Goal: Navigation & Orientation: Find specific page/section

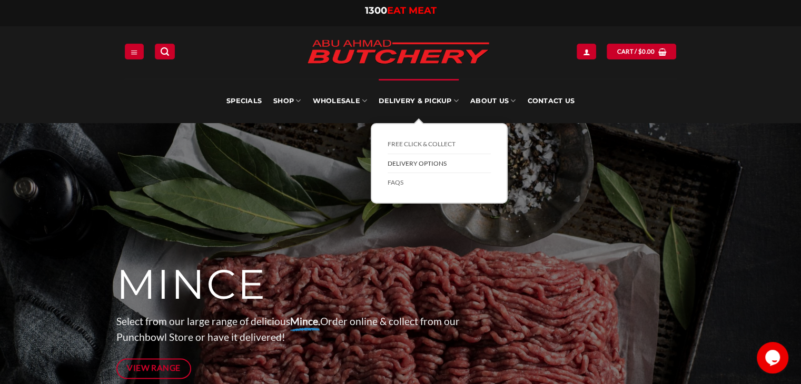
click at [423, 163] on link "Delivery Options" at bounding box center [439, 163] width 103 height 19
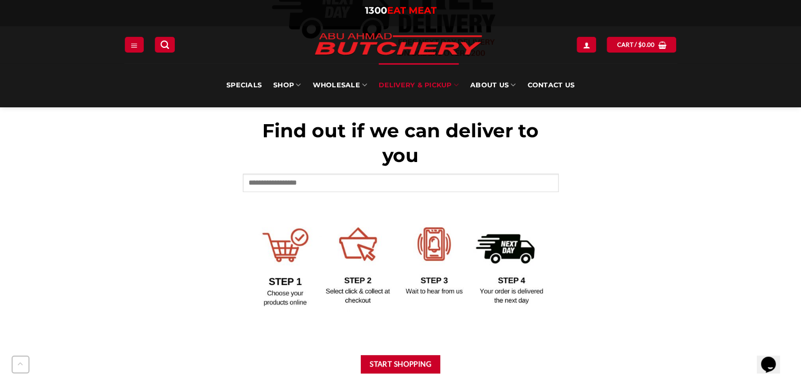
scroll to position [421, 0]
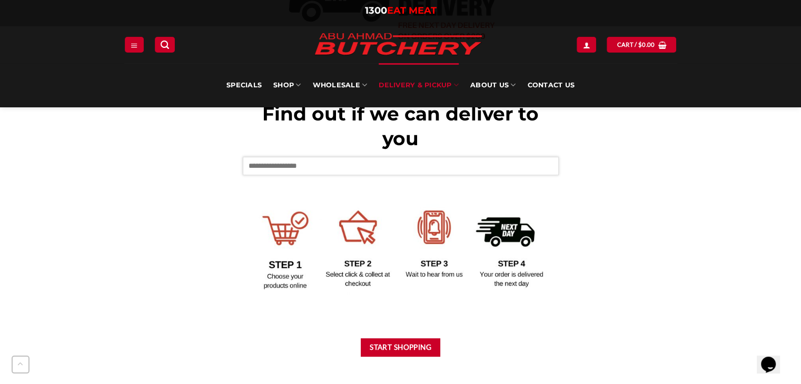
click at [271, 166] on input "text" at bounding box center [401, 166] width 316 height 18
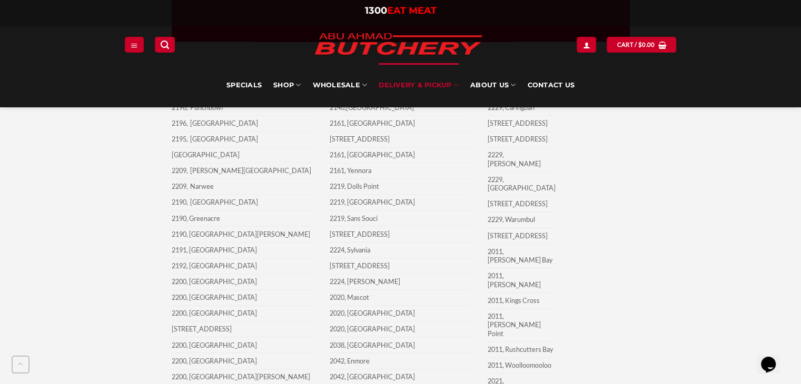
scroll to position [1106, 0]
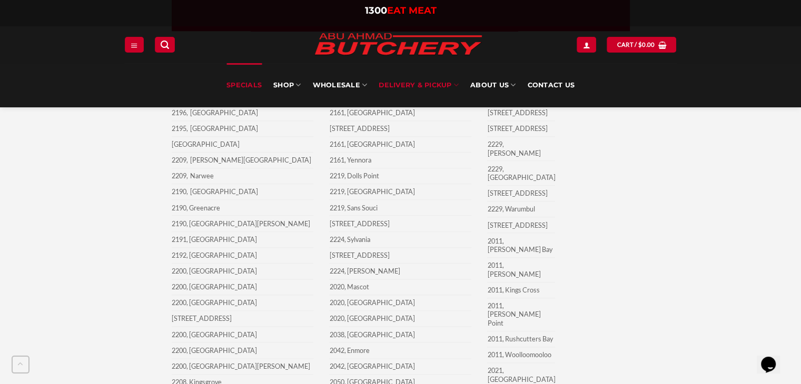
type input "****"
click at [237, 85] on link "Specials" at bounding box center [243, 85] width 35 height 44
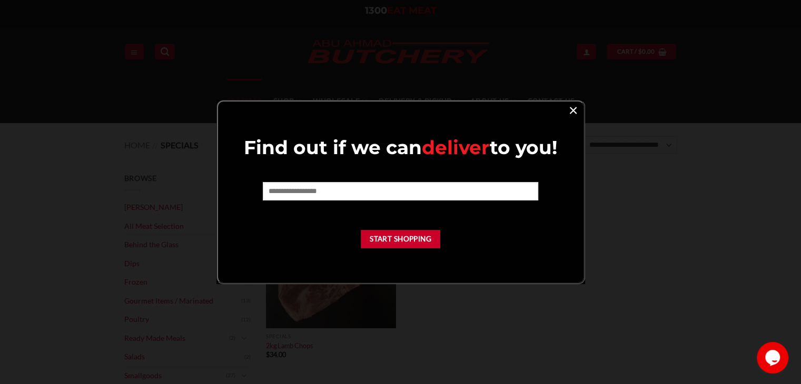
click at [573, 116] on link "×" at bounding box center [573, 110] width 15 height 14
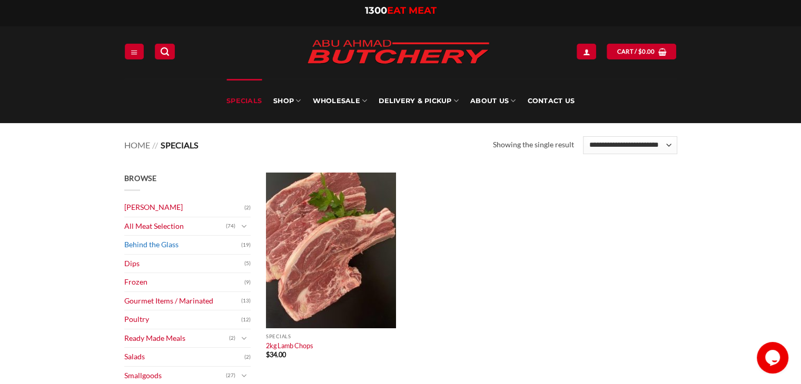
click at [147, 249] on link "Behind the Glass" at bounding box center [182, 245] width 117 height 18
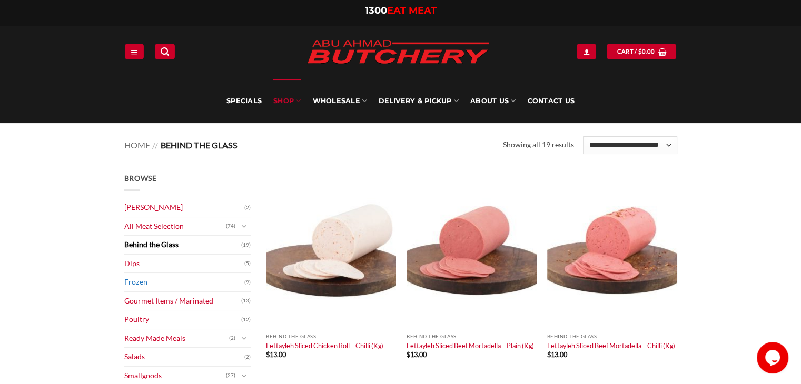
scroll to position [53, 0]
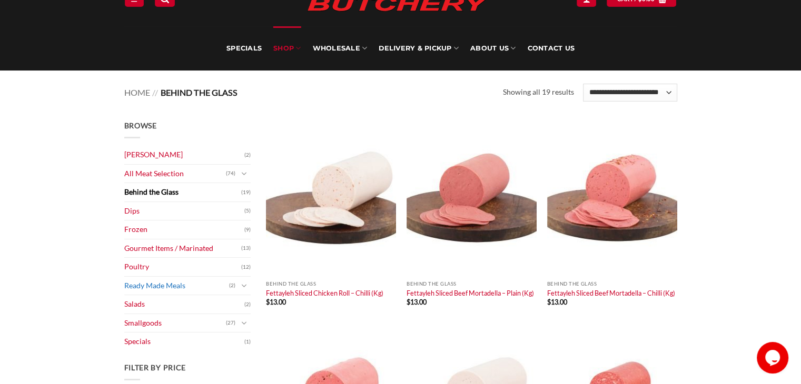
click at [146, 287] on link "Ready Made Meals" at bounding box center [176, 286] width 105 height 18
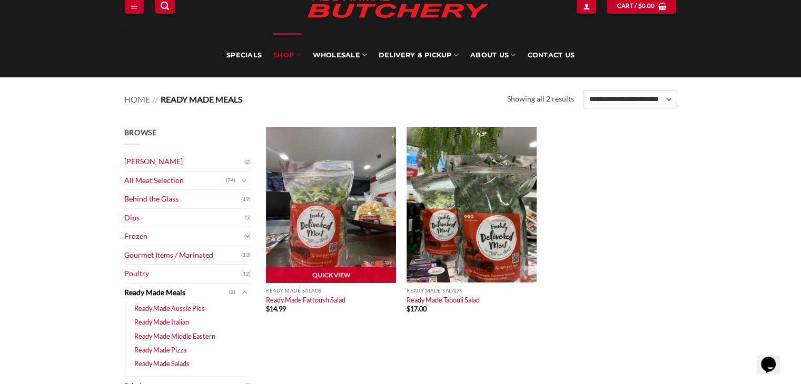
scroll to position [105, 0]
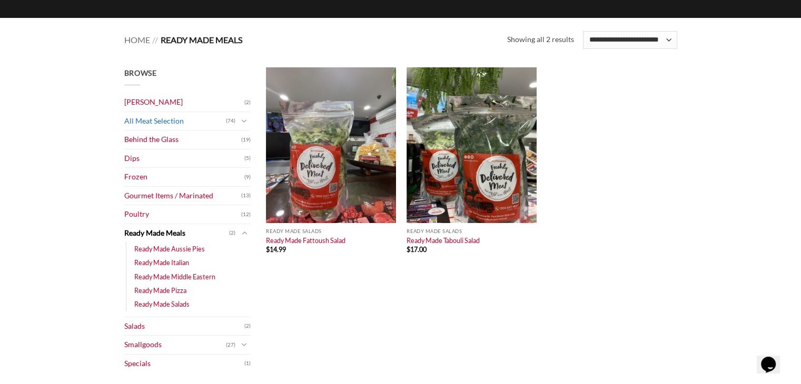
click at [170, 122] on link "All Meat Selection" at bounding box center [175, 121] width 102 height 18
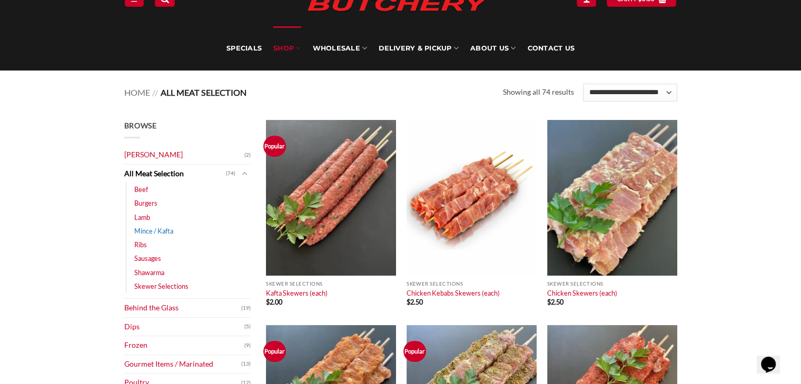
click at [152, 230] on link "Mince / Kafta" at bounding box center [153, 231] width 39 height 14
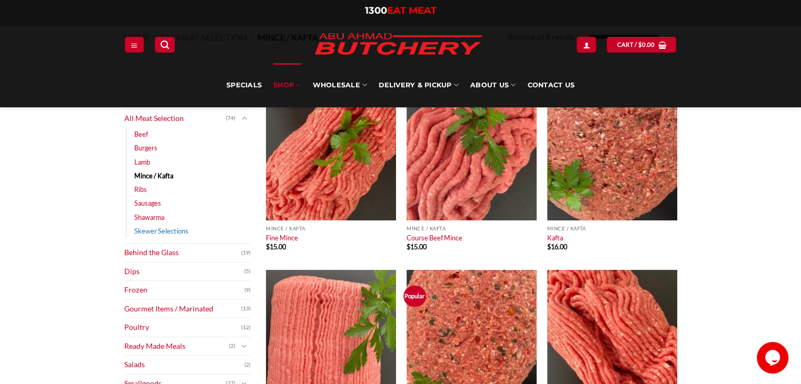
scroll to position [105, 0]
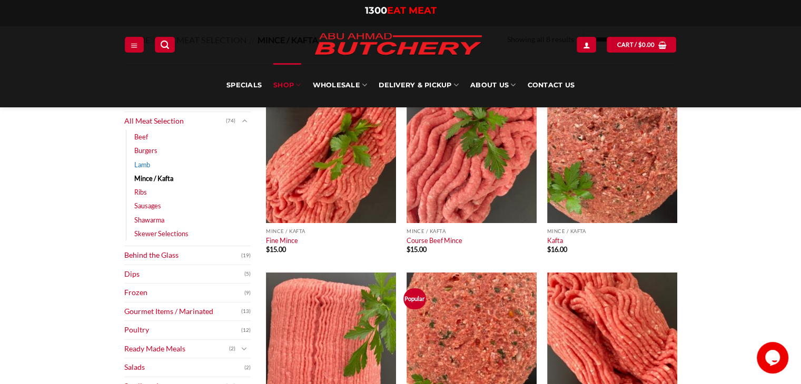
click at [144, 166] on link "Lamb" at bounding box center [142, 165] width 16 height 14
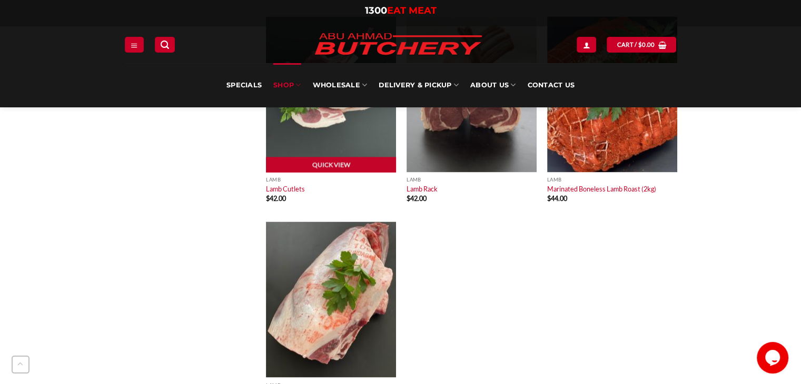
scroll to position [1949, 0]
